Goal: Navigation & Orientation: Find specific page/section

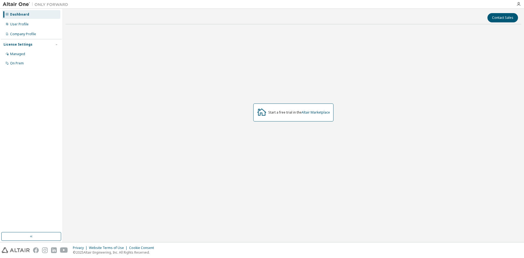
click at [25, 64] on div "On Prem" at bounding box center [31, 63] width 58 height 9
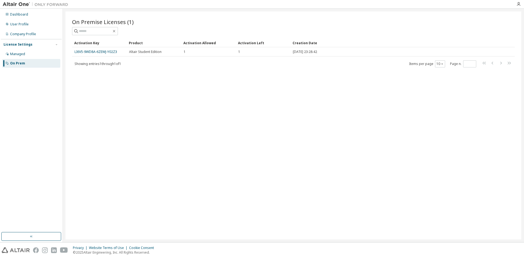
click at [20, 57] on div "Managed" at bounding box center [31, 54] width 58 height 9
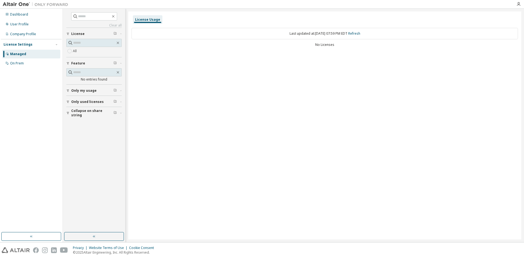
click at [29, 64] on div "On Prem" at bounding box center [31, 63] width 58 height 9
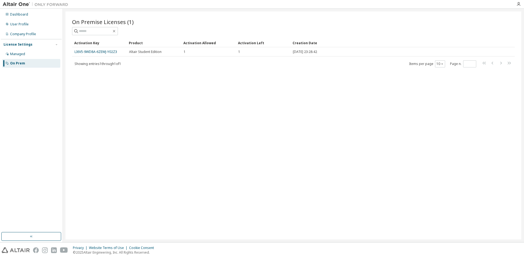
click at [32, 26] on div "User Profile" at bounding box center [31, 24] width 58 height 9
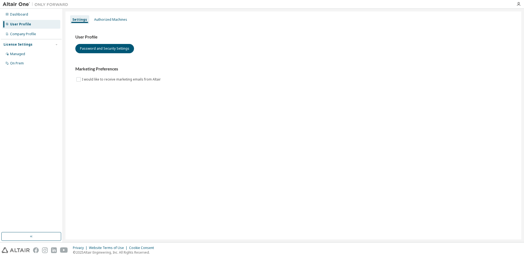
click at [107, 21] on div "Authorized Machines" at bounding box center [110, 19] width 33 height 4
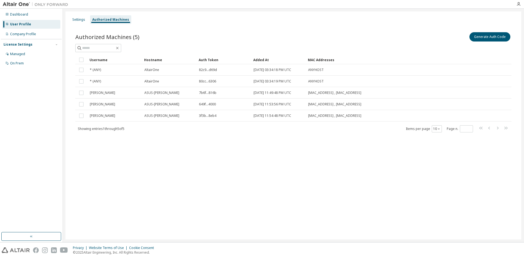
click at [41, 34] on div "Company Profile" at bounding box center [31, 34] width 58 height 9
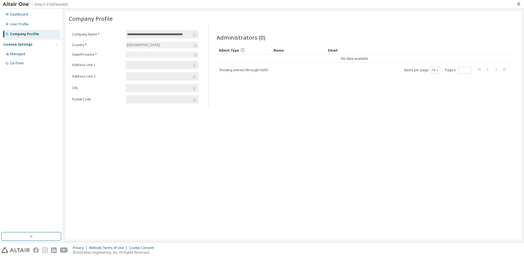
click at [34, 17] on div "Dashboard" at bounding box center [31, 14] width 58 height 9
